Goal: Navigation & Orientation: Find specific page/section

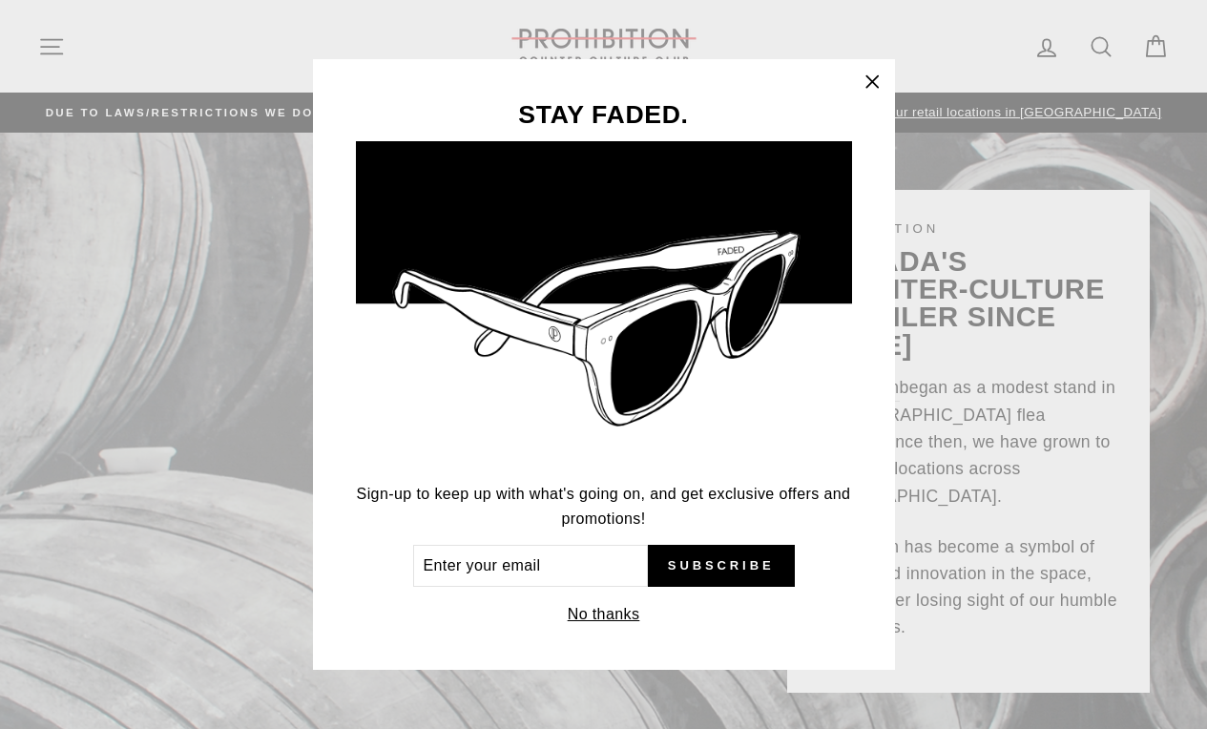
click at [44, 54] on div "STAY FADED. Sign-up to keep up with what's going on, and get exclusive offers a…" at bounding box center [603, 364] width 1207 height 729
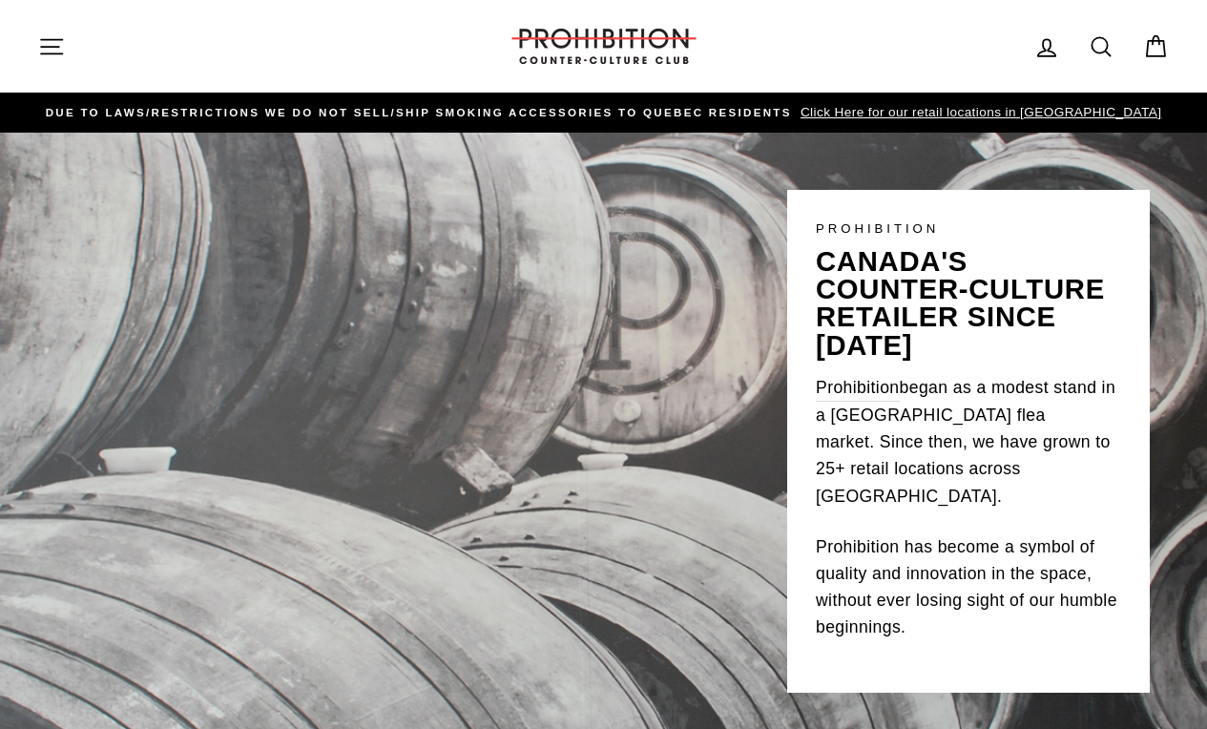
click at [51, 54] on icon "button" at bounding box center [51, 46] width 27 height 27
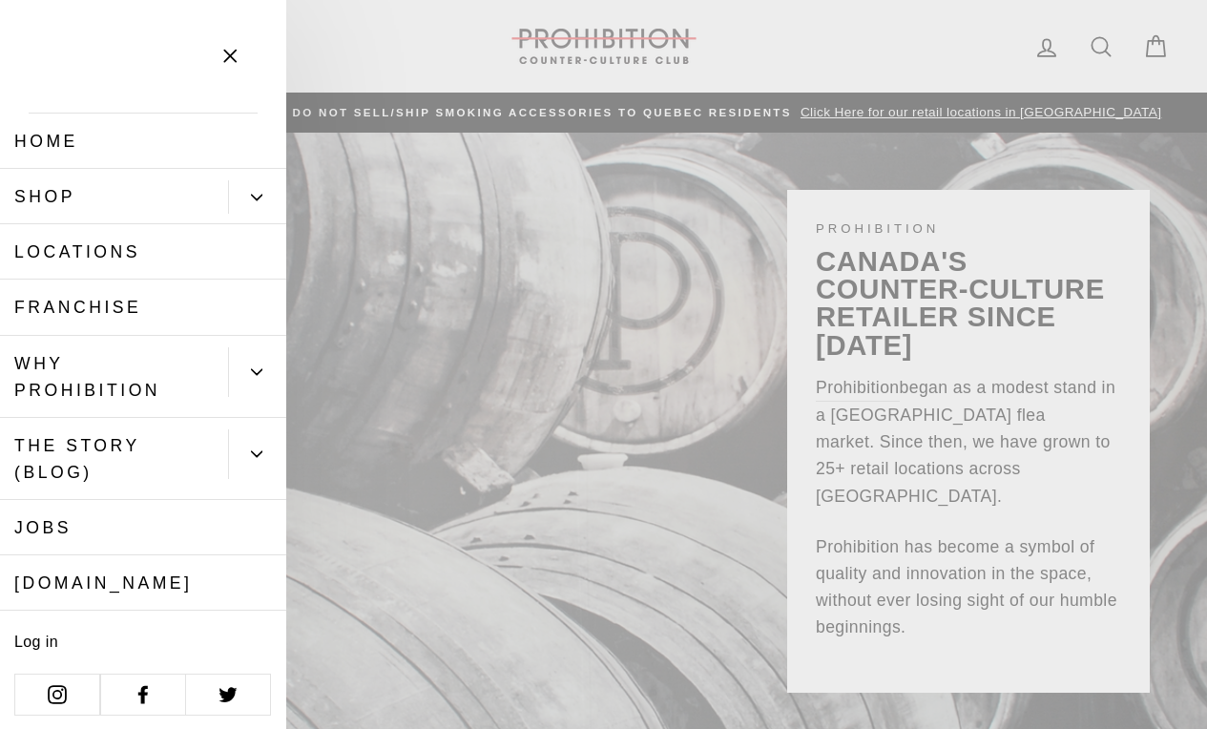
click at [244, 206] on button "Primary" at bounding box center [257, 196] width 58 height 33
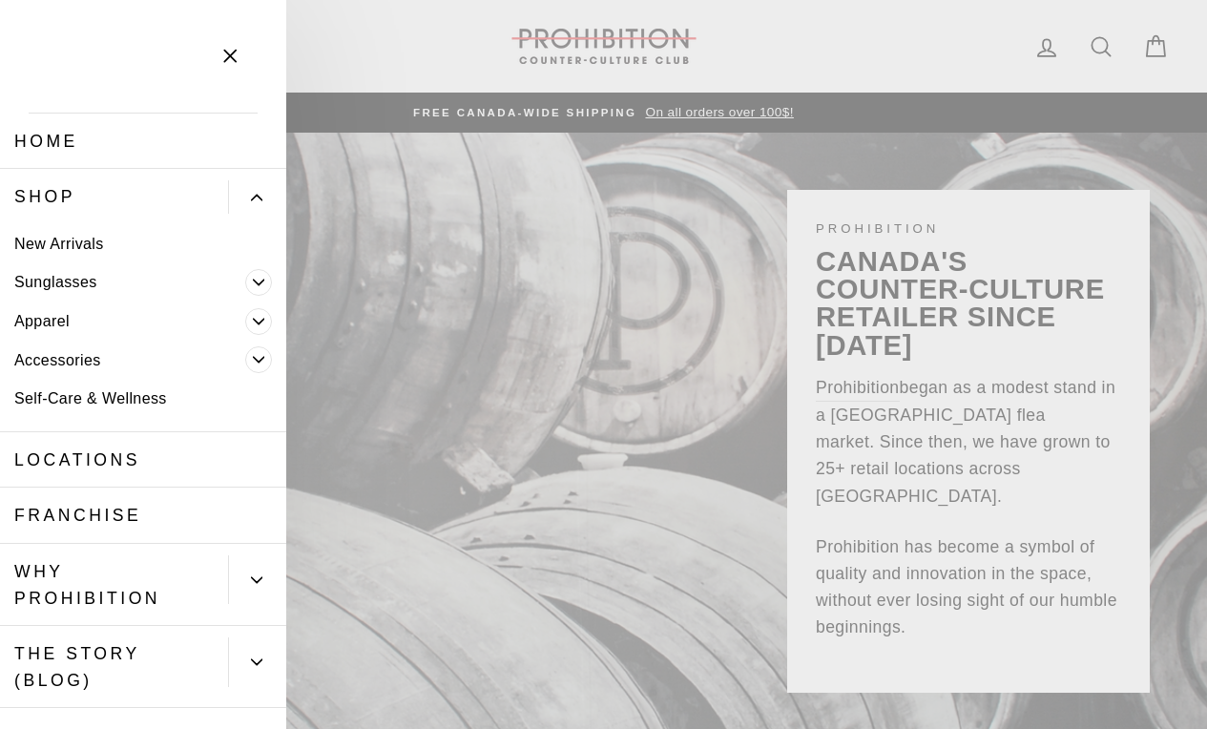
click at [91, 361] on link "Accessories" at bounding box center [122, 360] width 245 height 39
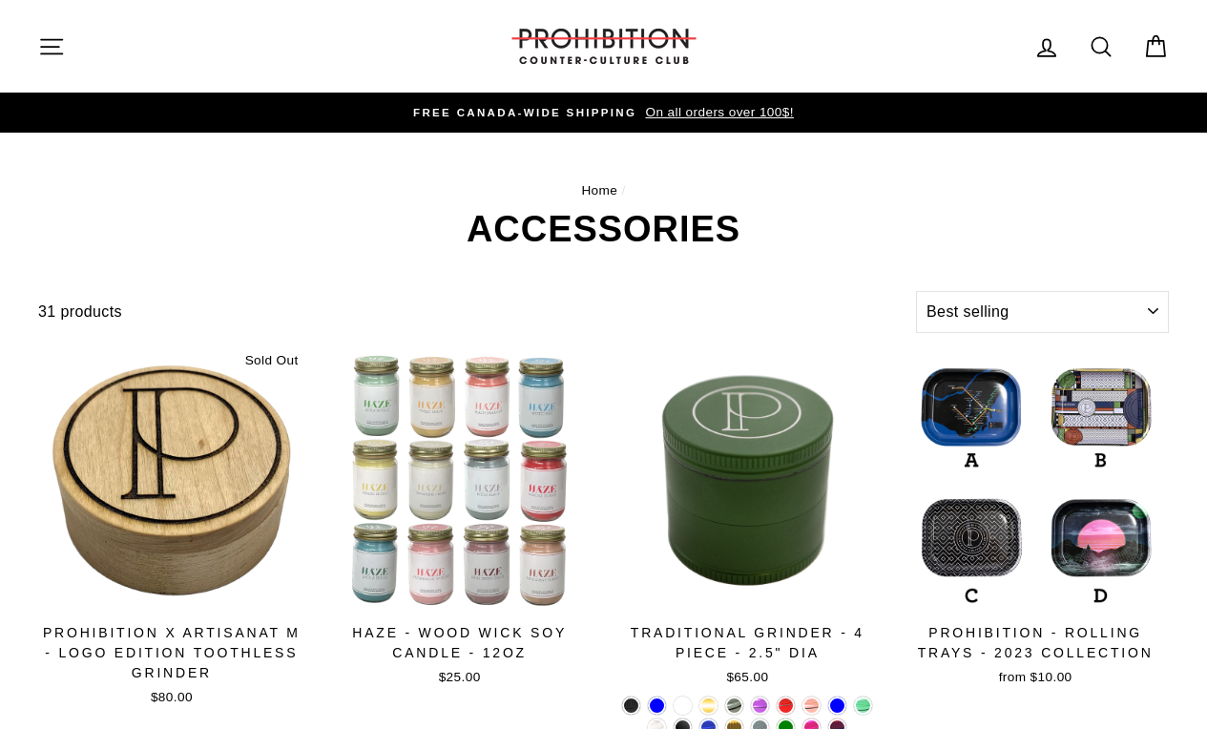
select select "best-selling"
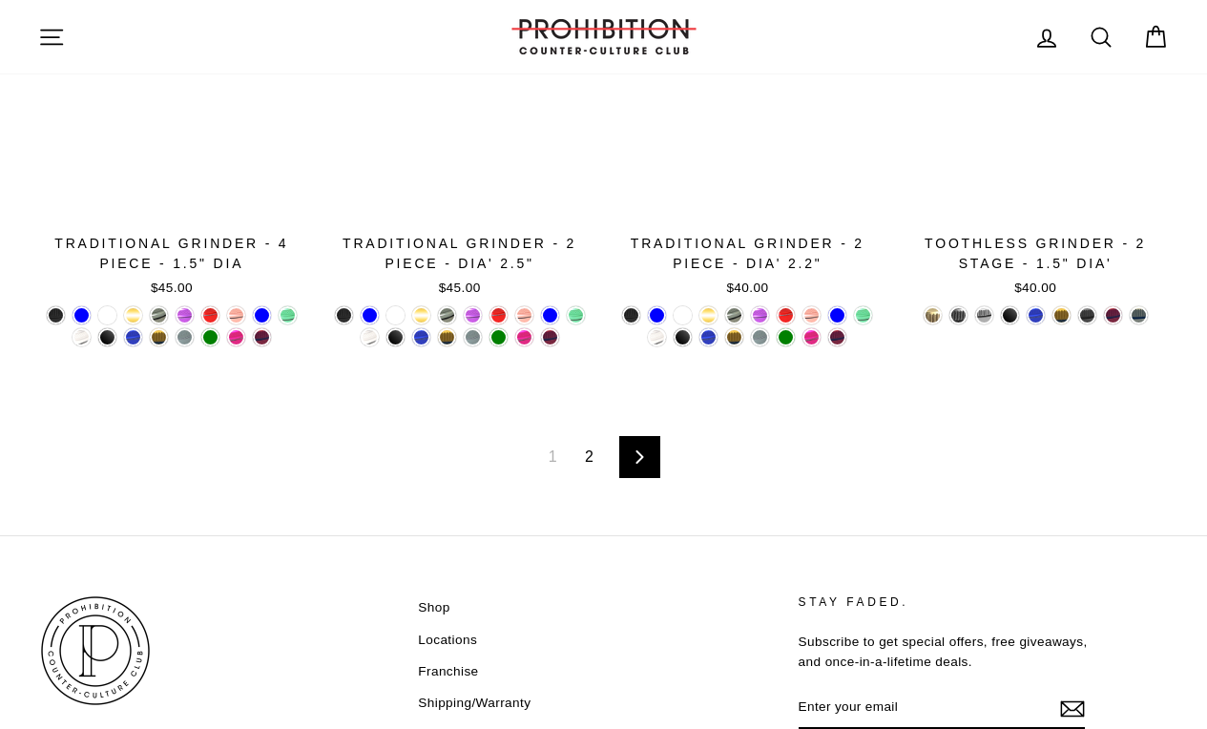
scroll to position [3021, 0]
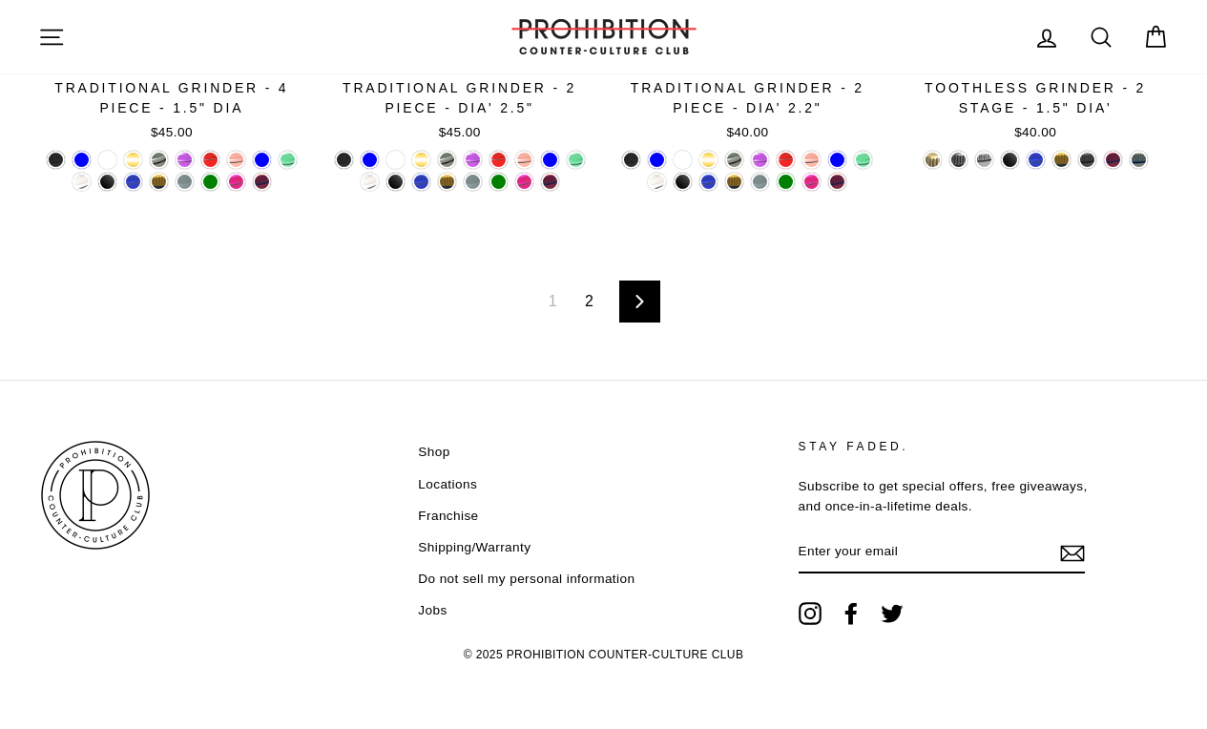
click at [596, 294] on link "2" at bounding box center [588, 301] width 31 height 31
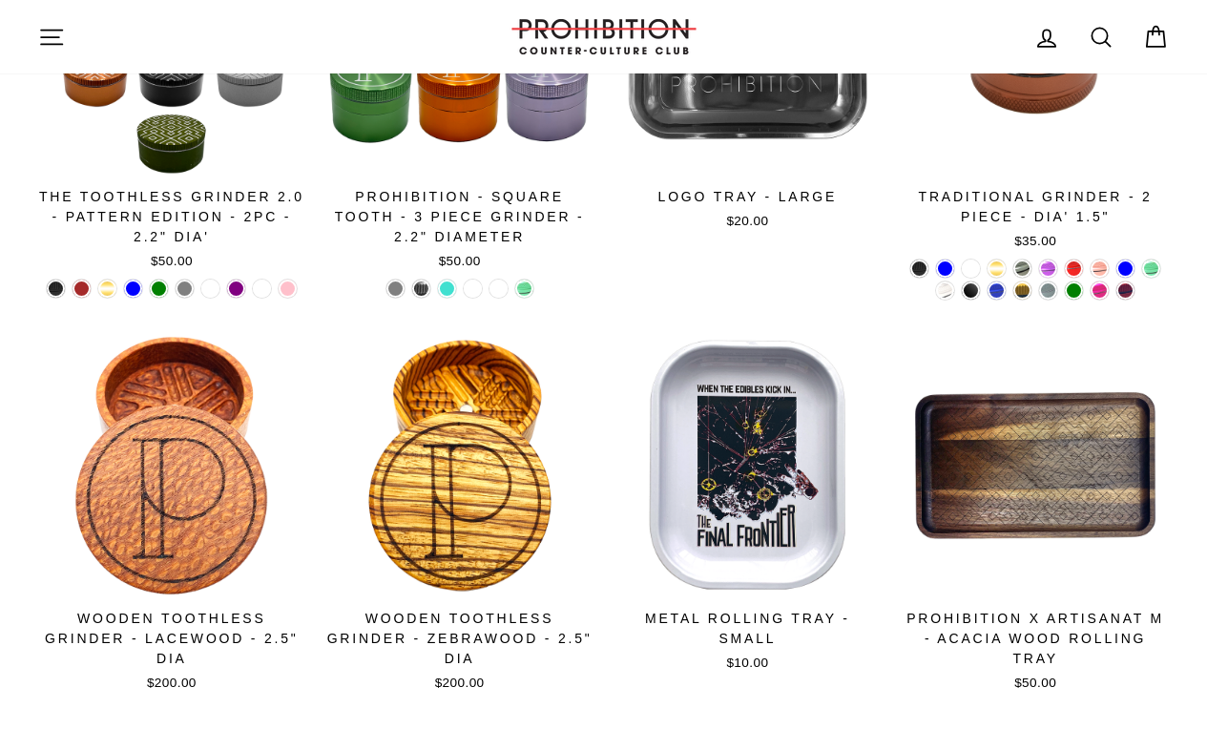
scroll to position [0, 0]
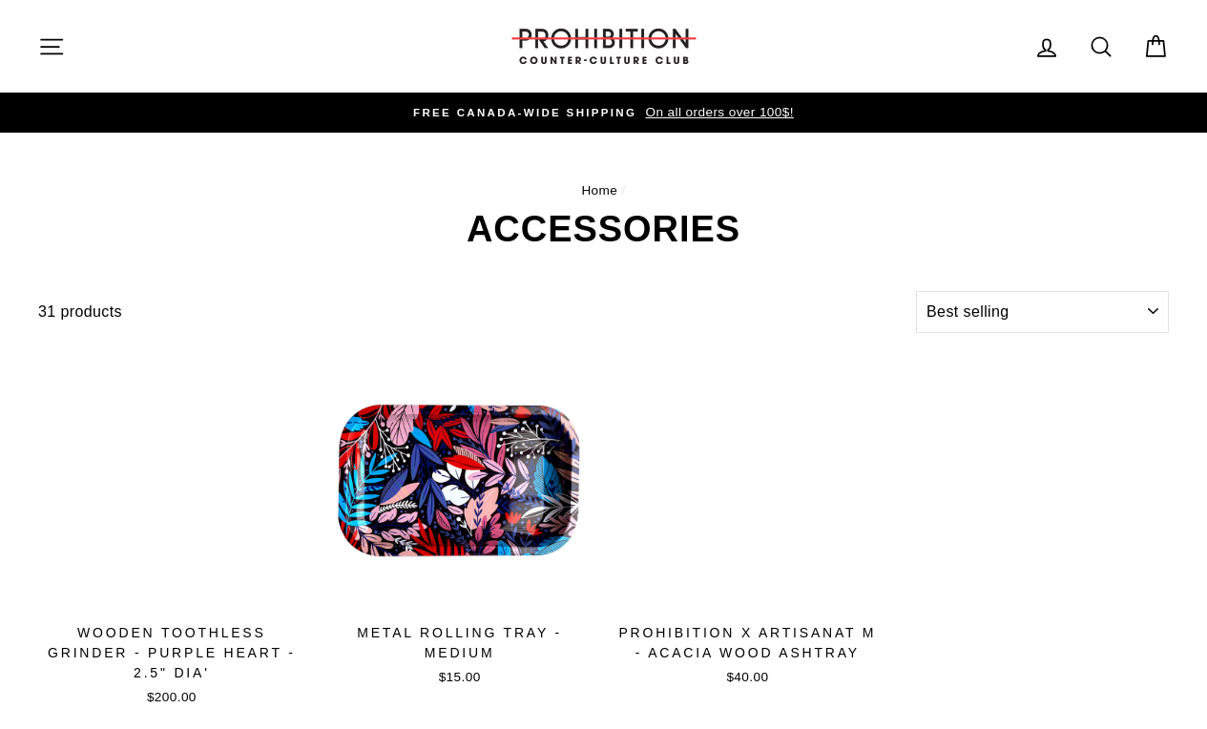
select select "best-selling"
